Goal: Information Seeking & Learning: Check status

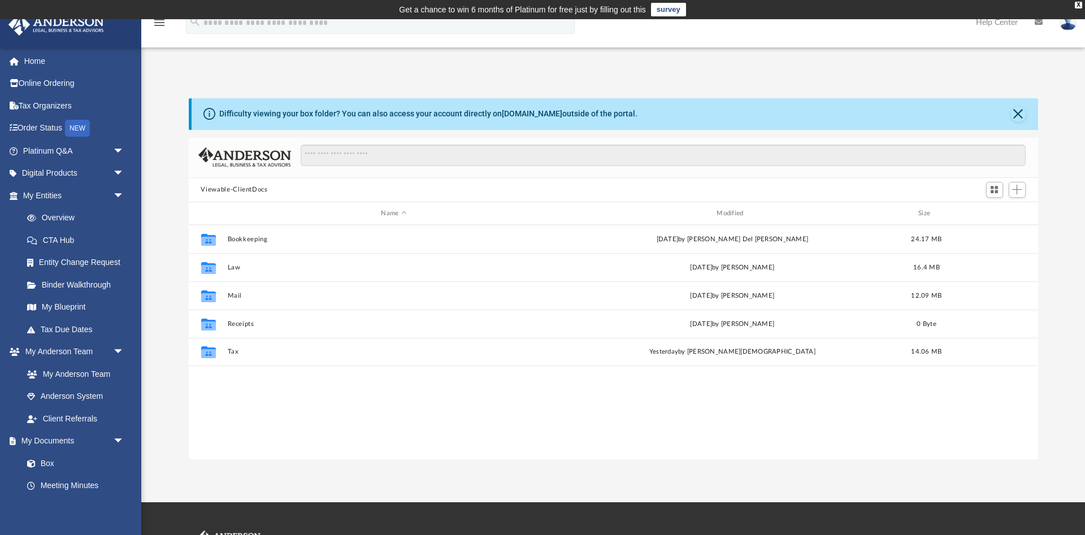
scroll to position [257, 849]
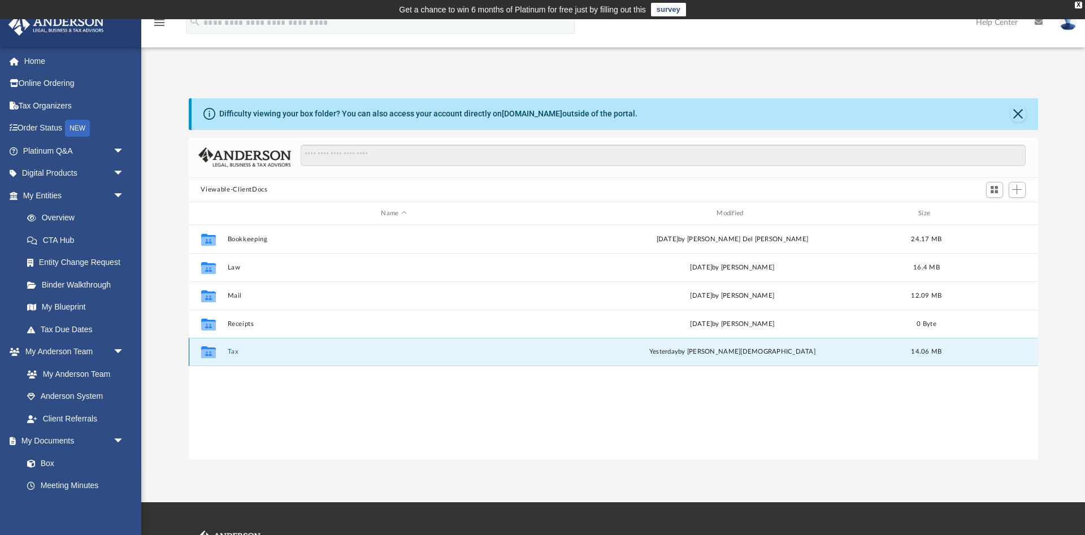
click at [234, 351] on button "Tax" at bounding box center [393, 352] width 333 height 7
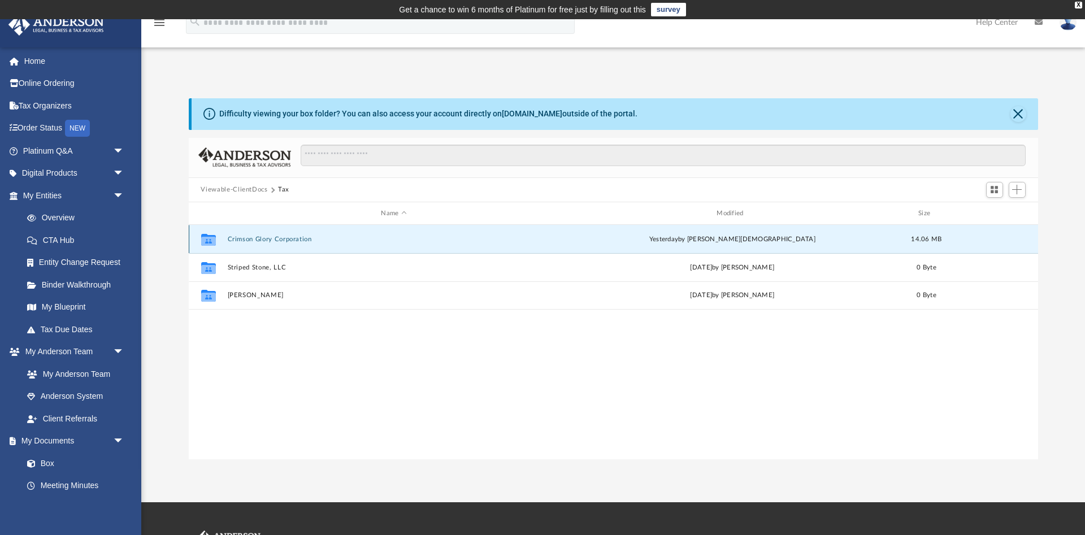
click at [247, 239] on button "Crimson Glory Corporation" at bounding box center [393, 239] width 333 height 7
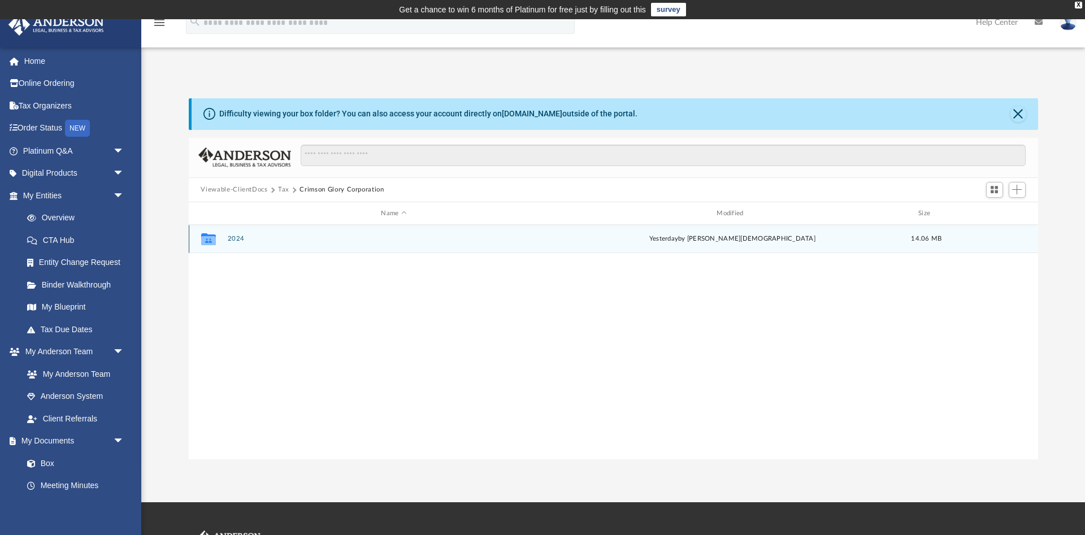
click at [235, 237] on button "2024" at bounding box center [393, 239] width 333 height 7
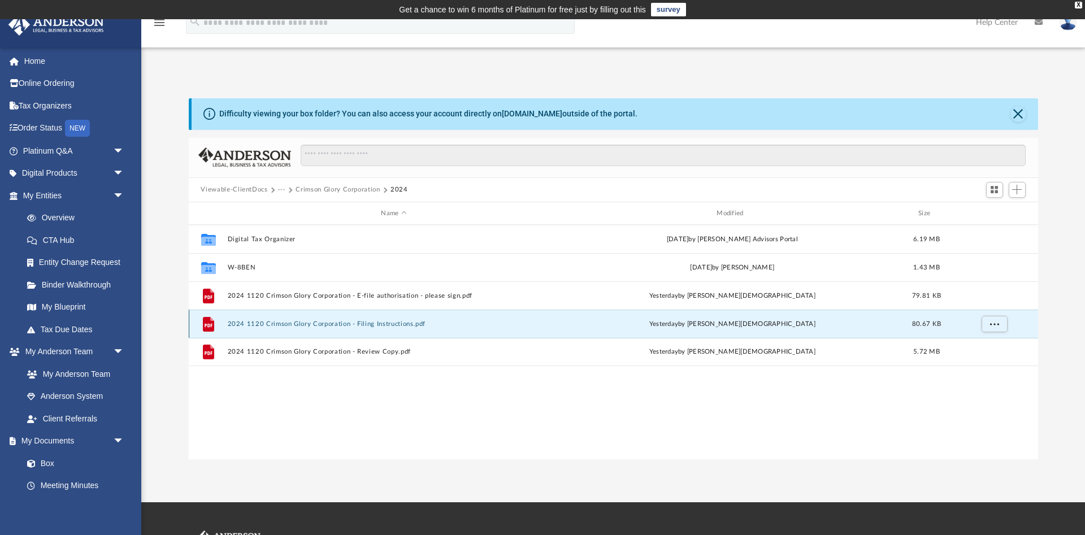
click at [281, 321] on button "2024 1120 Crimson Glory Corporation - Filing Instructions.pdf" at bounding box center [393, 323] width 333 height 7
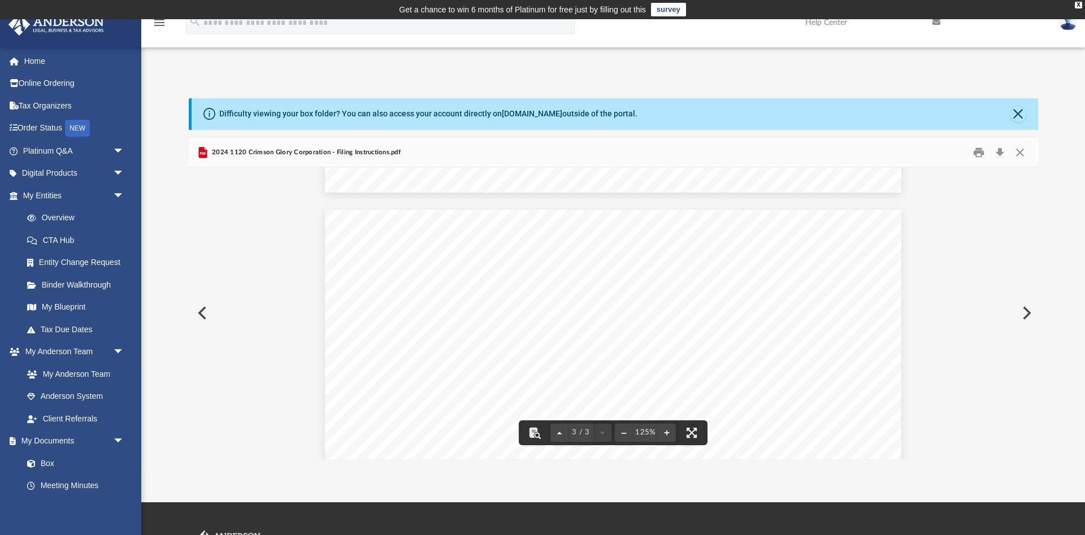
scroll to position [1488, 0]
click at [1020, 113] on button "Close" at bounding box center [1018, 114] width 16 height 16
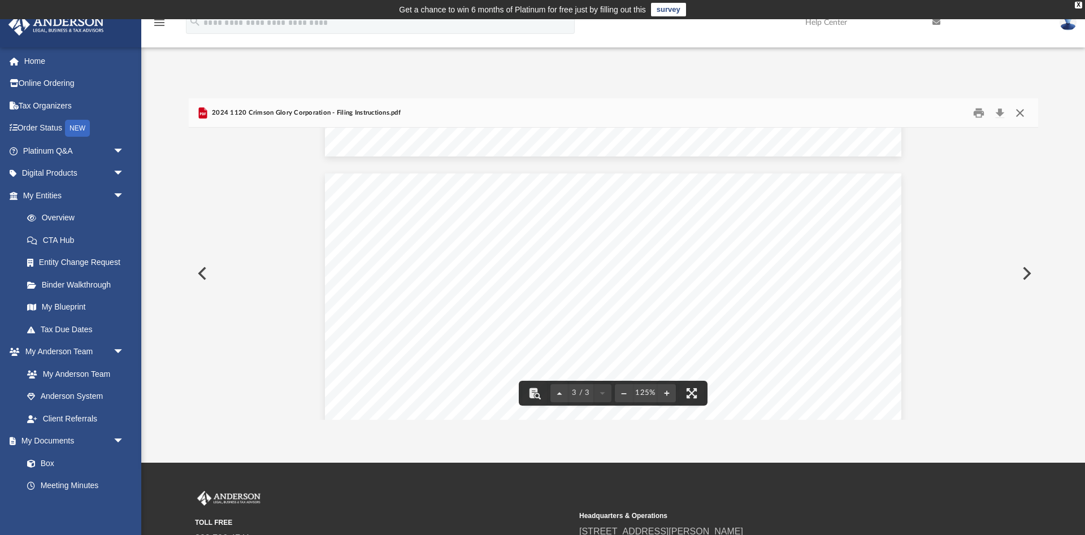
click at [1021, 113] on button "Close" at bounding box center [1020, 113] width 20 height 18
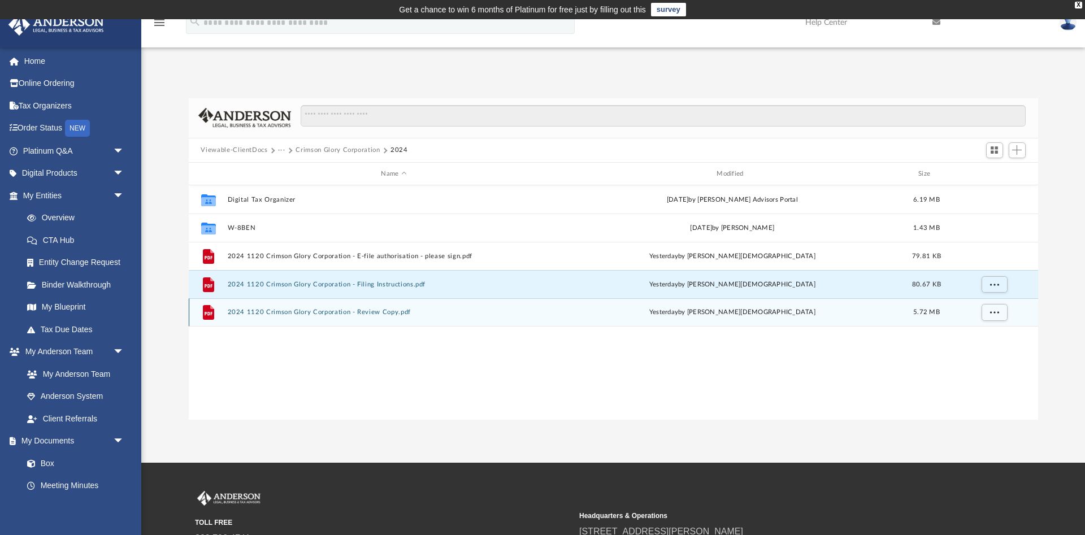
click at [364, 313] on button "2024 1120 Crimson Glory Corporation - Review Copy.pdf" at bounding box center [393, 312] width 333 height 7
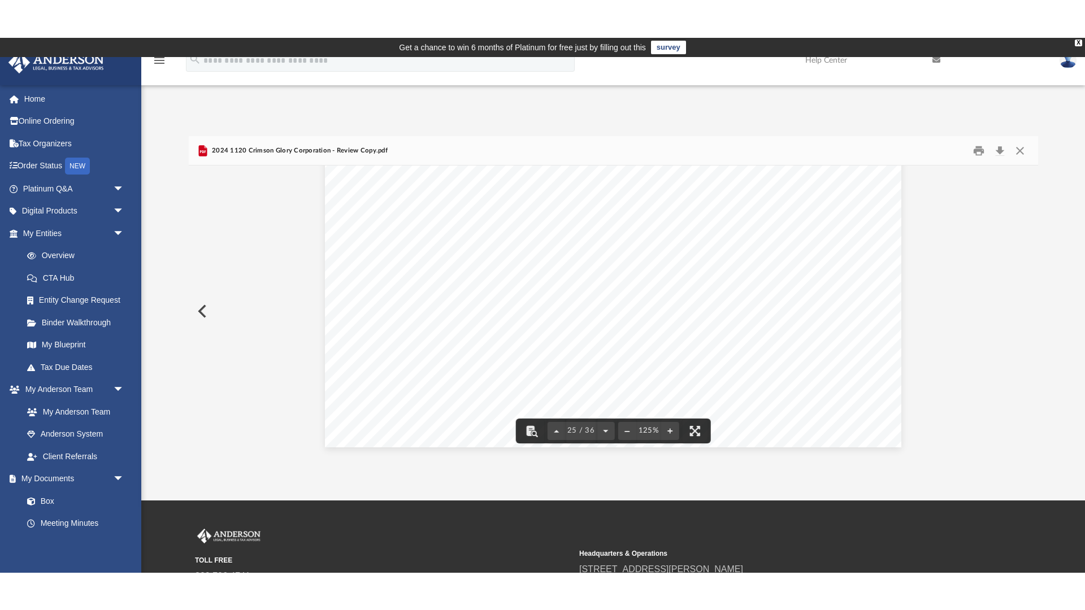
scroll to position [18782, 0]
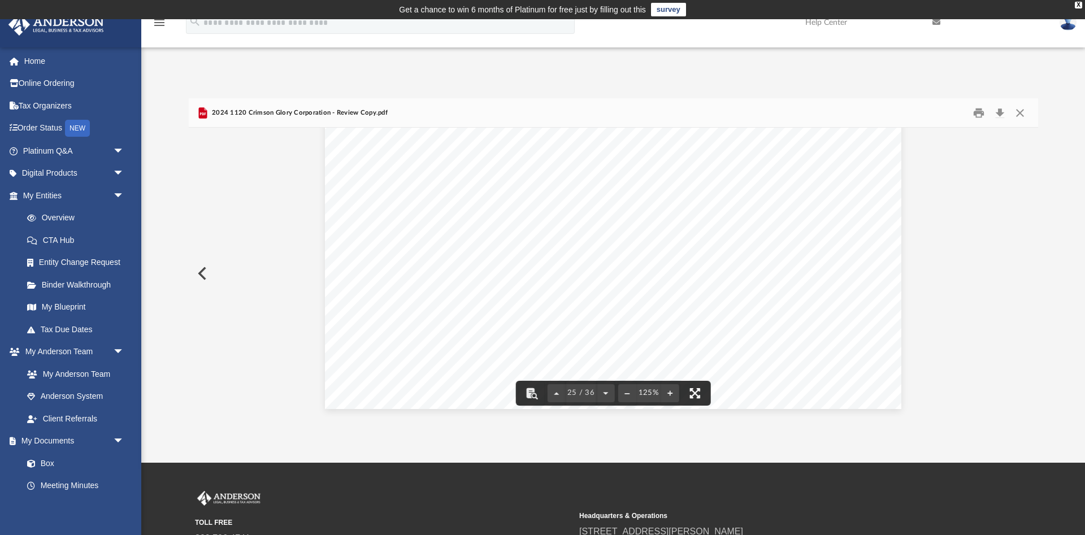
click at [694, 389] on button "File preview" at bounding box center [694, 393] width 25 height 25
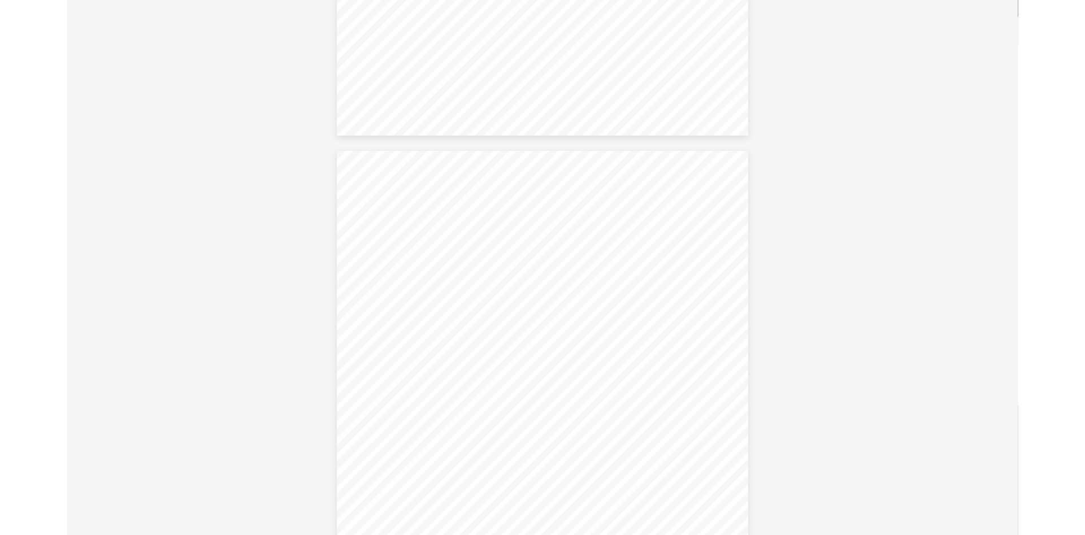
scroll to position [4831, 0]
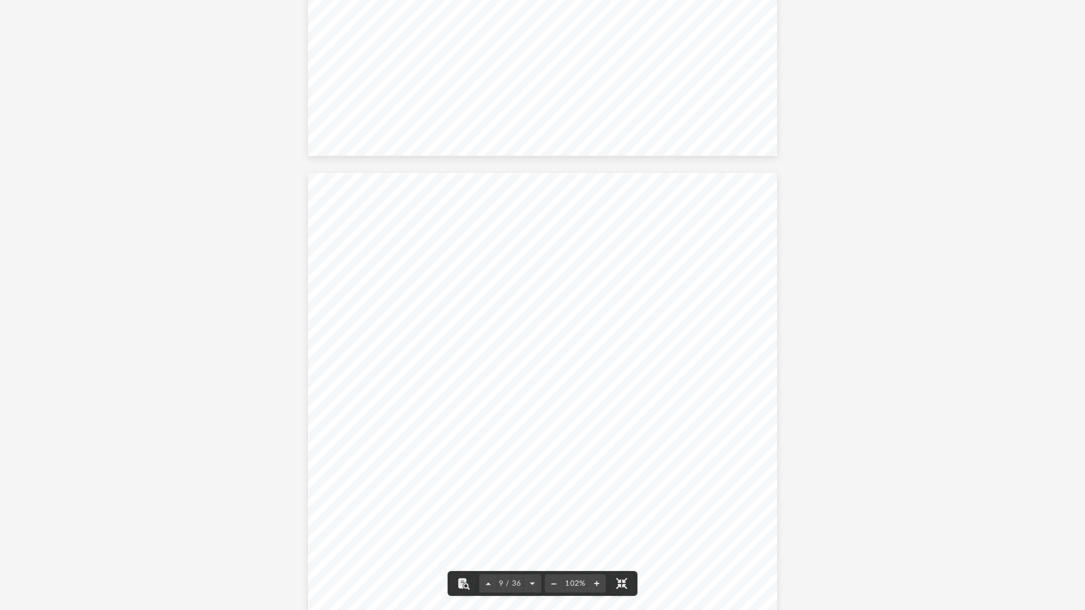
click at [620, 535] on button "File preview" at bounding box center [621, 583] width 25 height 25
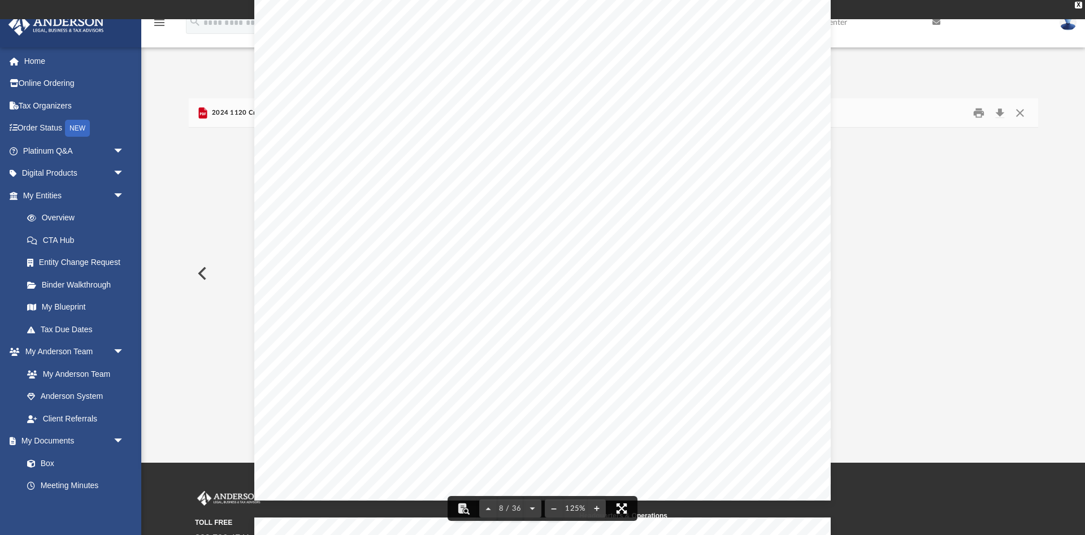
scroll to position [5340, 0]
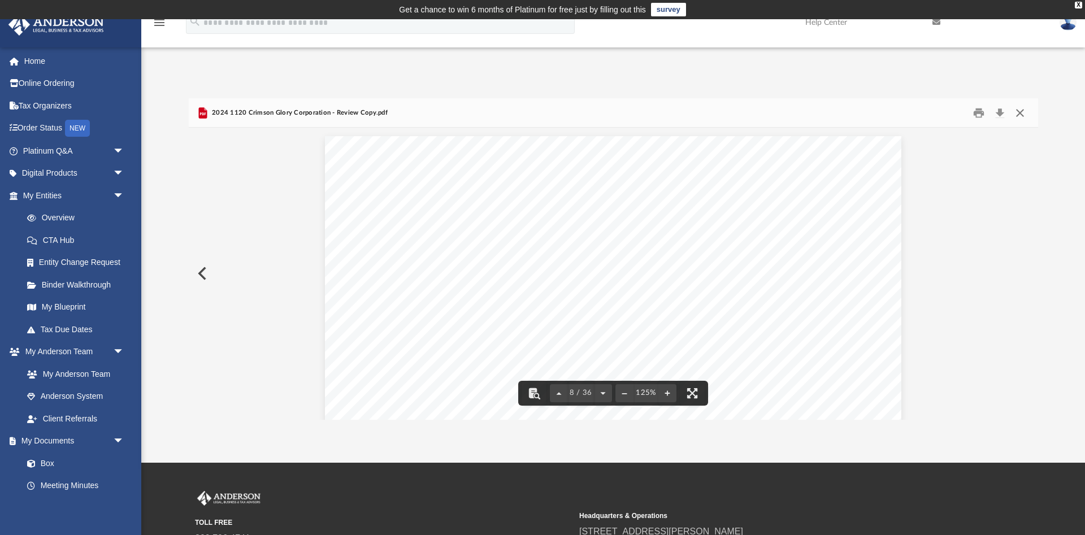
click at [1019, 111] on button "Close" at bounding box center [1020, 113] width 20 height 18
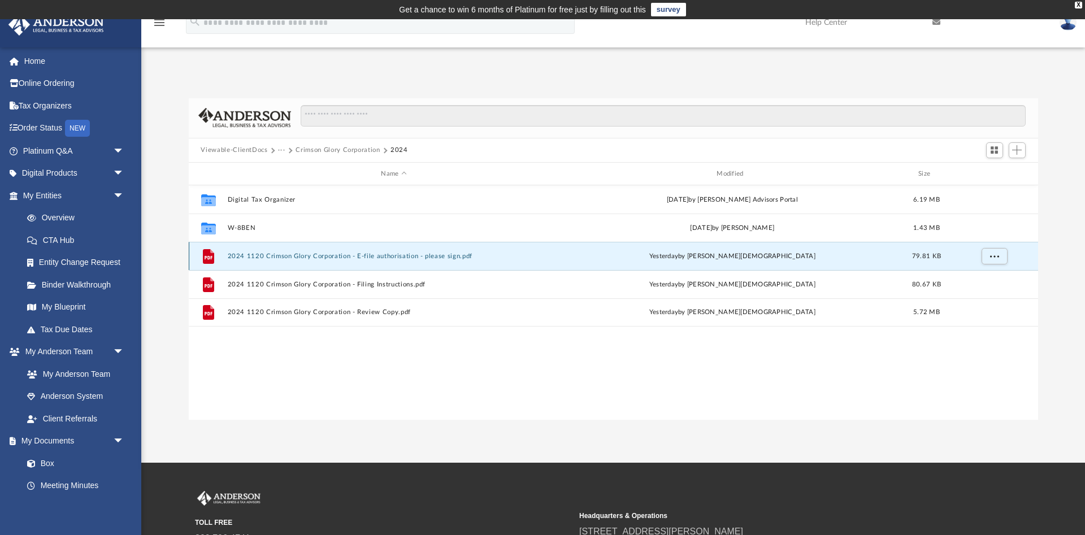
click at [371, 254] on button "2024 1120 Crimson Glory Corporation - E-file authorisation - please sign.pdf" at bounding box center [393, 256] width 333 height 7
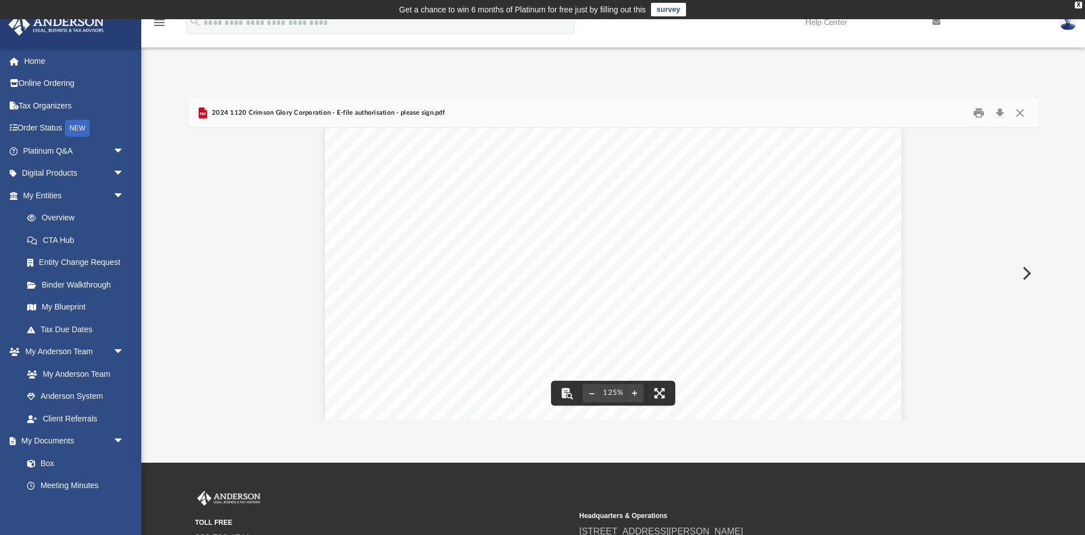
scroll to position [0, 0]
click at [1022, 112] on button "Close" at bounding box center [1020, 113] width 20 height 18
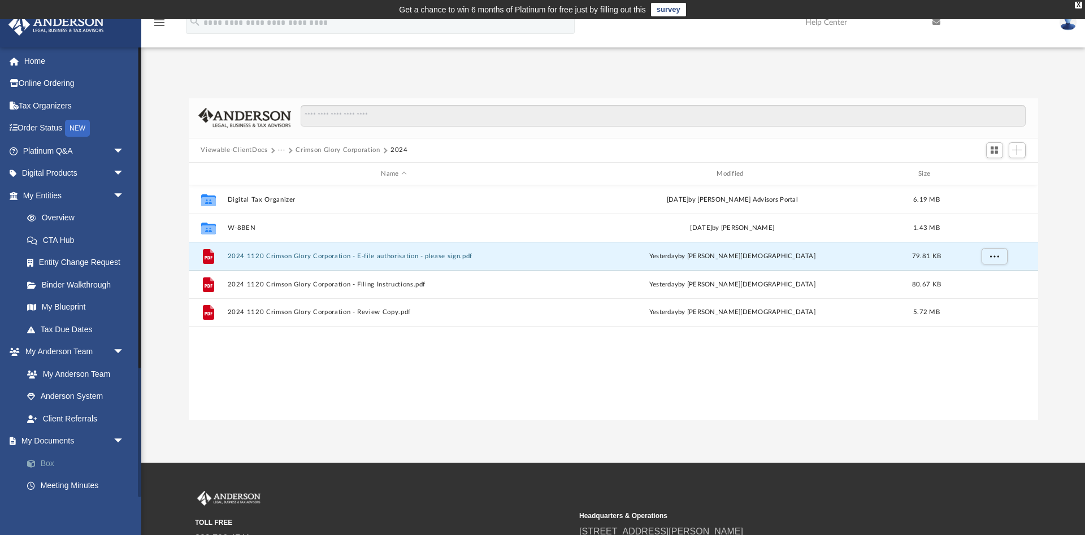
click at [50, 463] on link "Box" at bounding box center [78, 463] width 125 height 23
click at [42, 460] on link "Box" at bounding box center [78, 463] width 125 height 23
click at [224, 146] on button "Viewable-ClientDocs" at bounding box center [234, 150] width 67 height 10
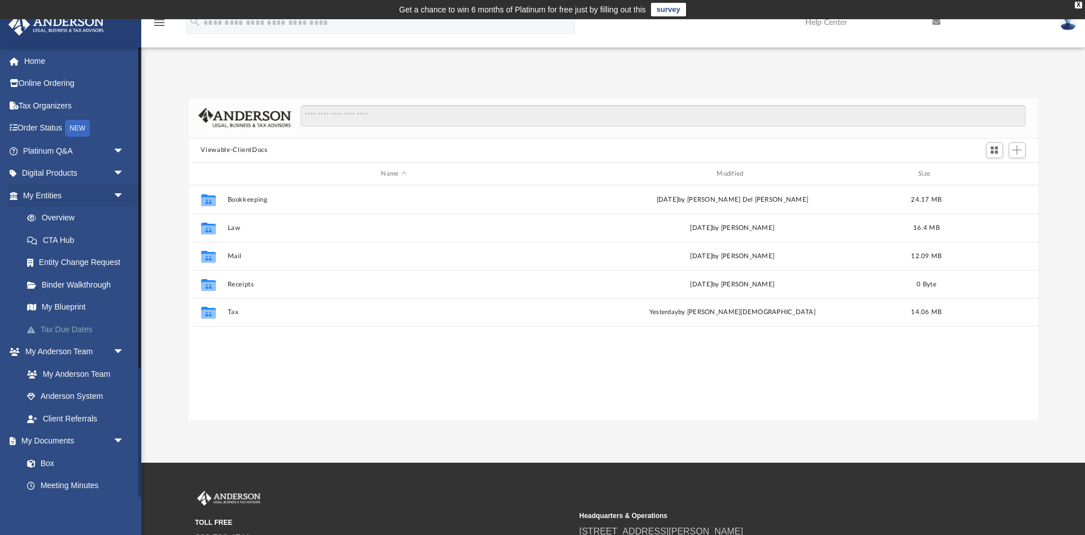
click at [68, 327] on link "Tax Due Dates" at bounding box center [78, 329] width 125 height 23
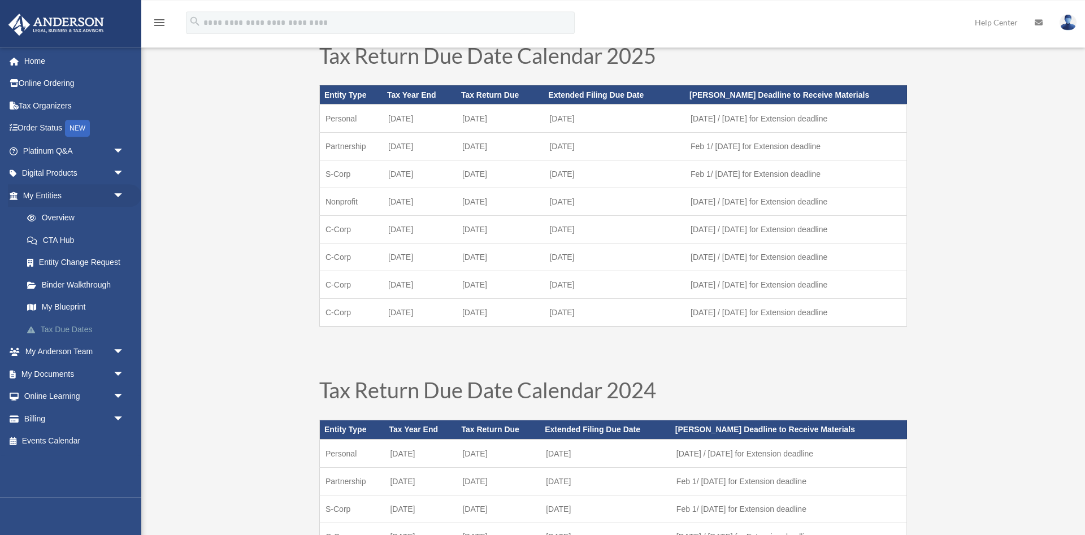
scroll to position [76, 0]
click at [33, 416] on link "Billing arrow_drop_down" at bounding box center [74, 418] width 133 height 23
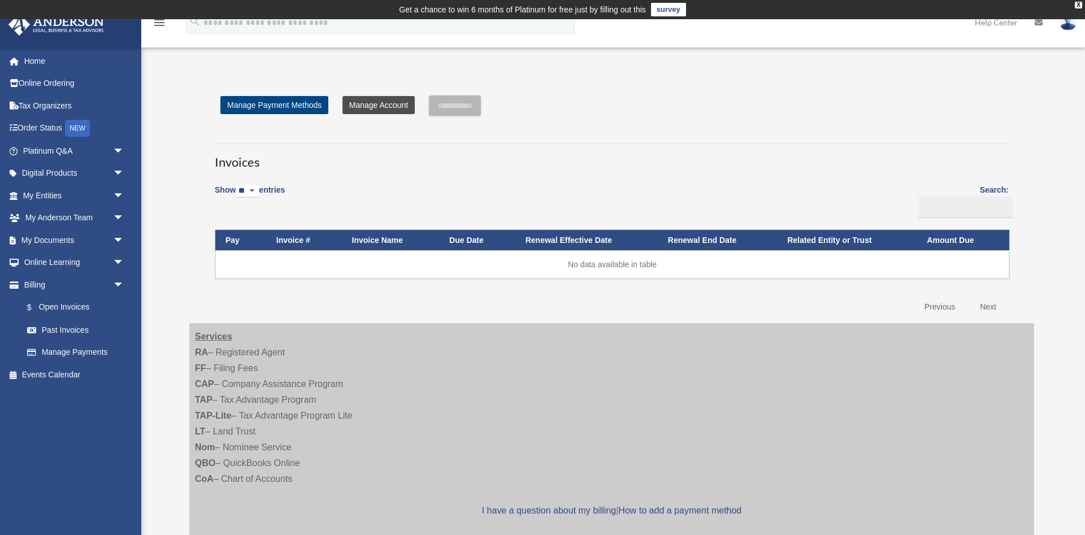
click at [381, 99] on link "Manage Account" at bounding box center [378, 105] width 72 height 18
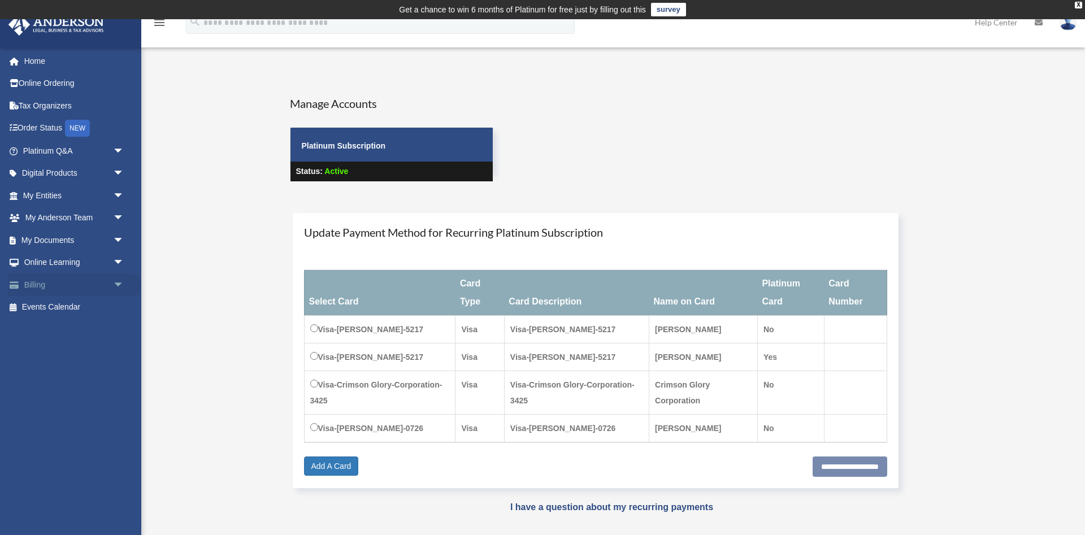
click at [118, 282] on span "arrow_drop_down" at bounding box center [124, 285] width 23 height 23
click at [57, 303] on link "$ Open Invoices" at bounding box center [78, 307] width 125 height 23
click at [50, 307] on link "$ Open Invoices" at bounding box center [78, 307] width 125 height 23
